Goal: Information Seeking & Learning: Learn about a topic

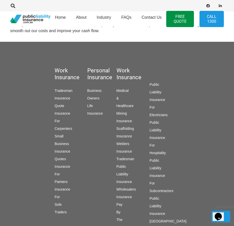
scroll to position [715, 0]
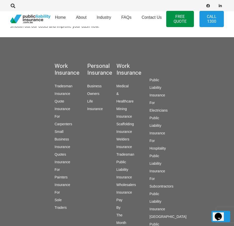
click at [59, 133] on link "Small Business Insurance Quotes" at bounding box center [62, 143] width 15 height 27
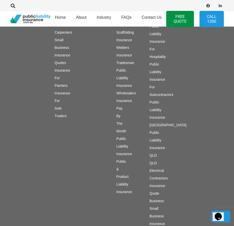
scroll to position [708, 0]
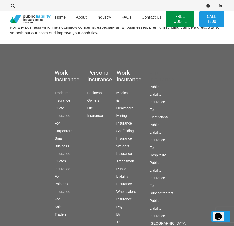
click at [122, 159] on link "Tradesman Public Liability Insurance" at bounding box center [125, 172] width 18 height 27
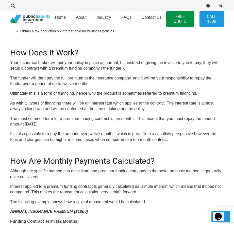
scroll to position [38, 0]
